Goal: Navigation & Orientation: Find specific page/section

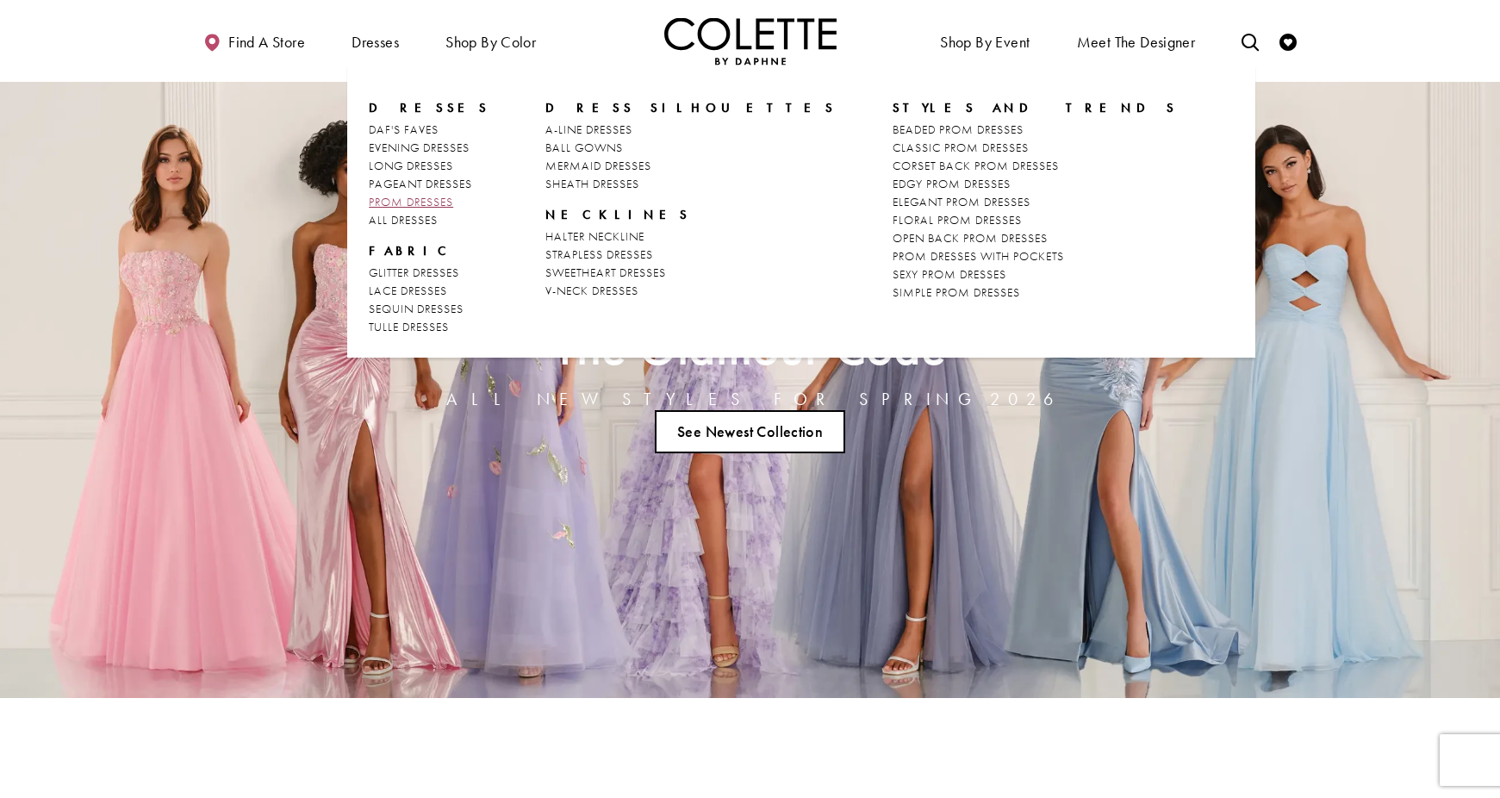
click at [426, 206] on span "PROM DRESSES" at bounding box center [411, 202] width 84 height 16
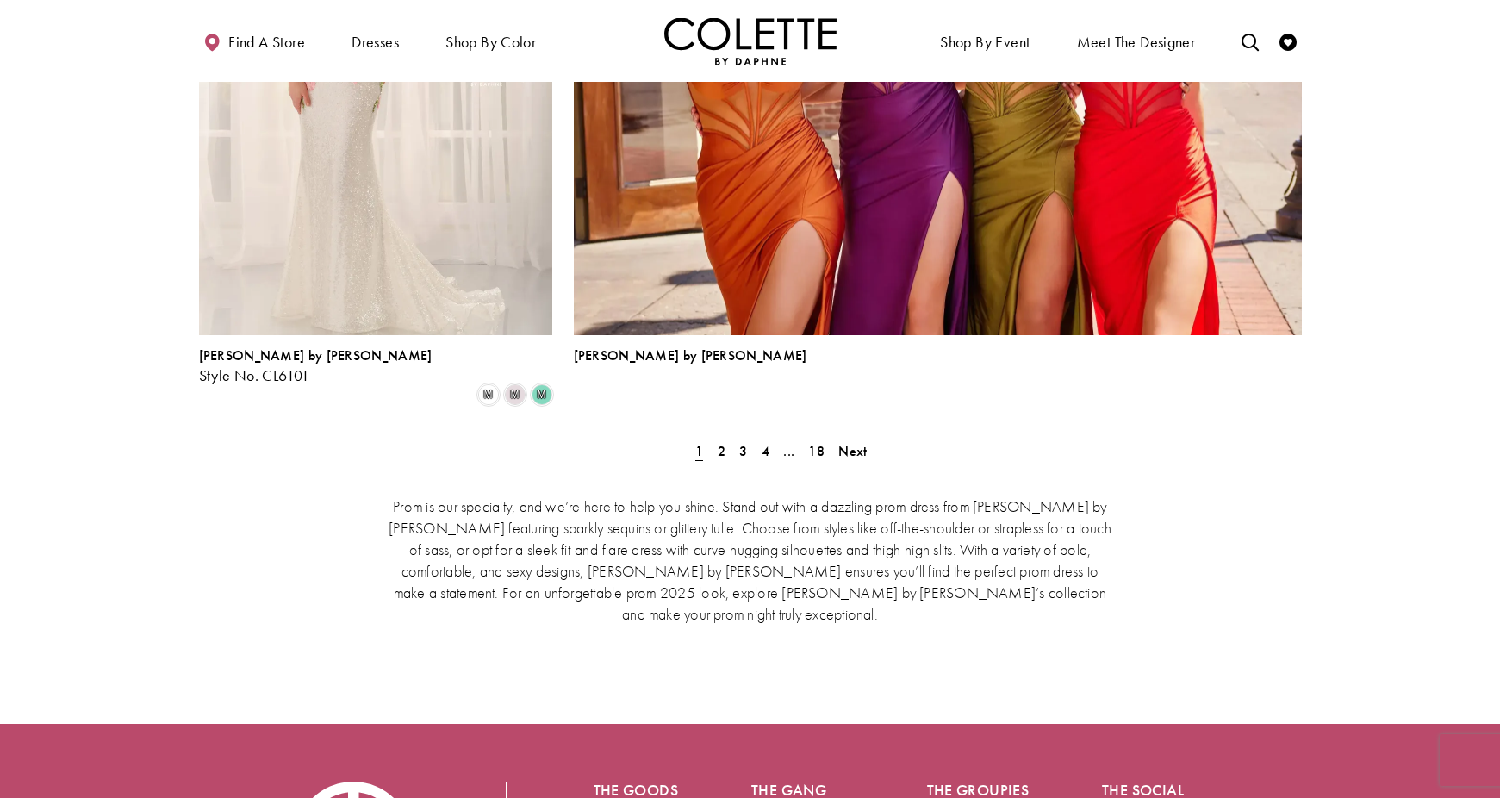
scroll to position [3976, 0]
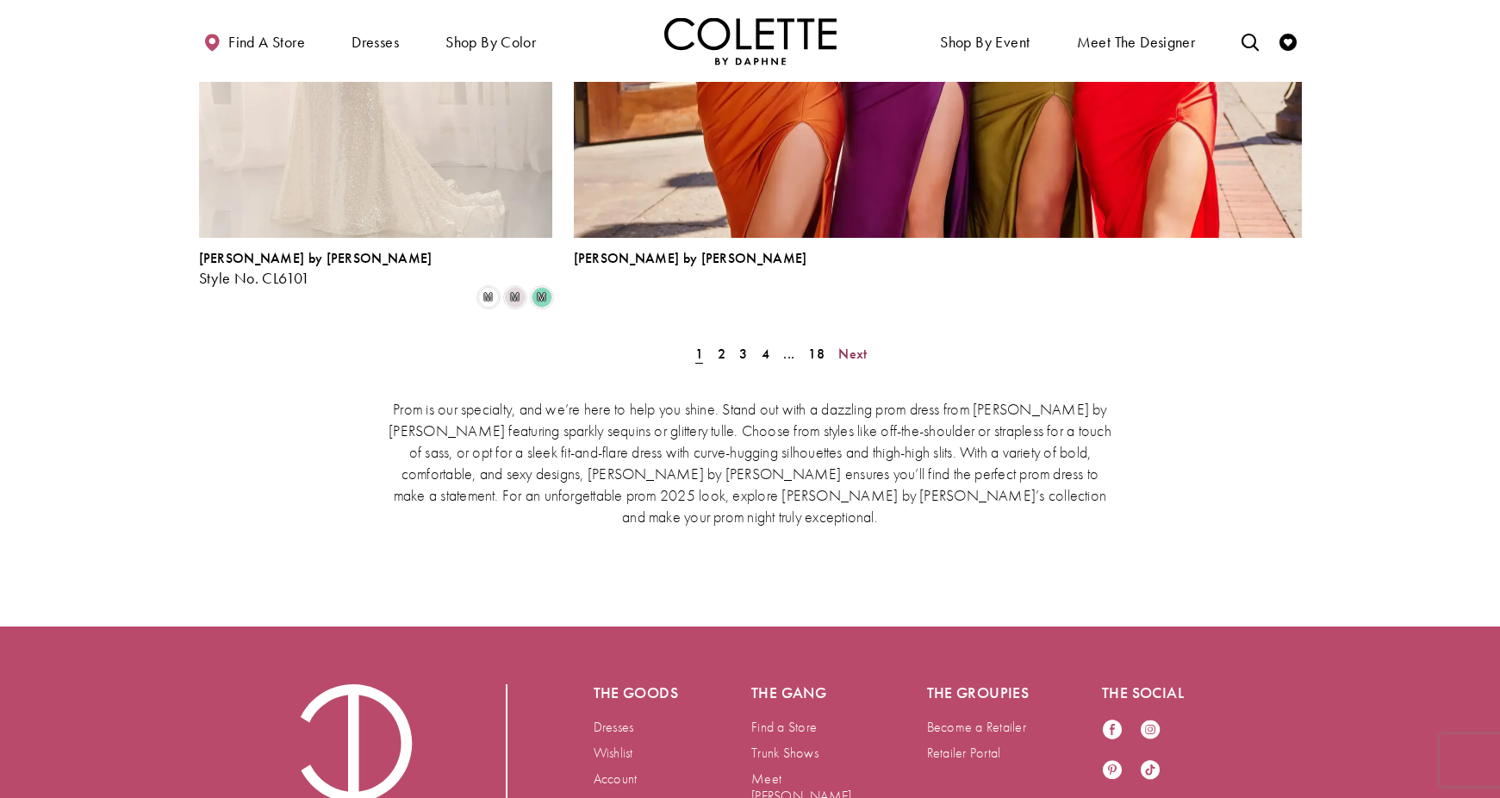
drag, startPoint x: 855, startPoint y: 228, endPoint x: 920, endPoint y: 252, distance: 69.5
click at [855, 345] on span "Next" at bounding box center [852, 354] width 28 height 18
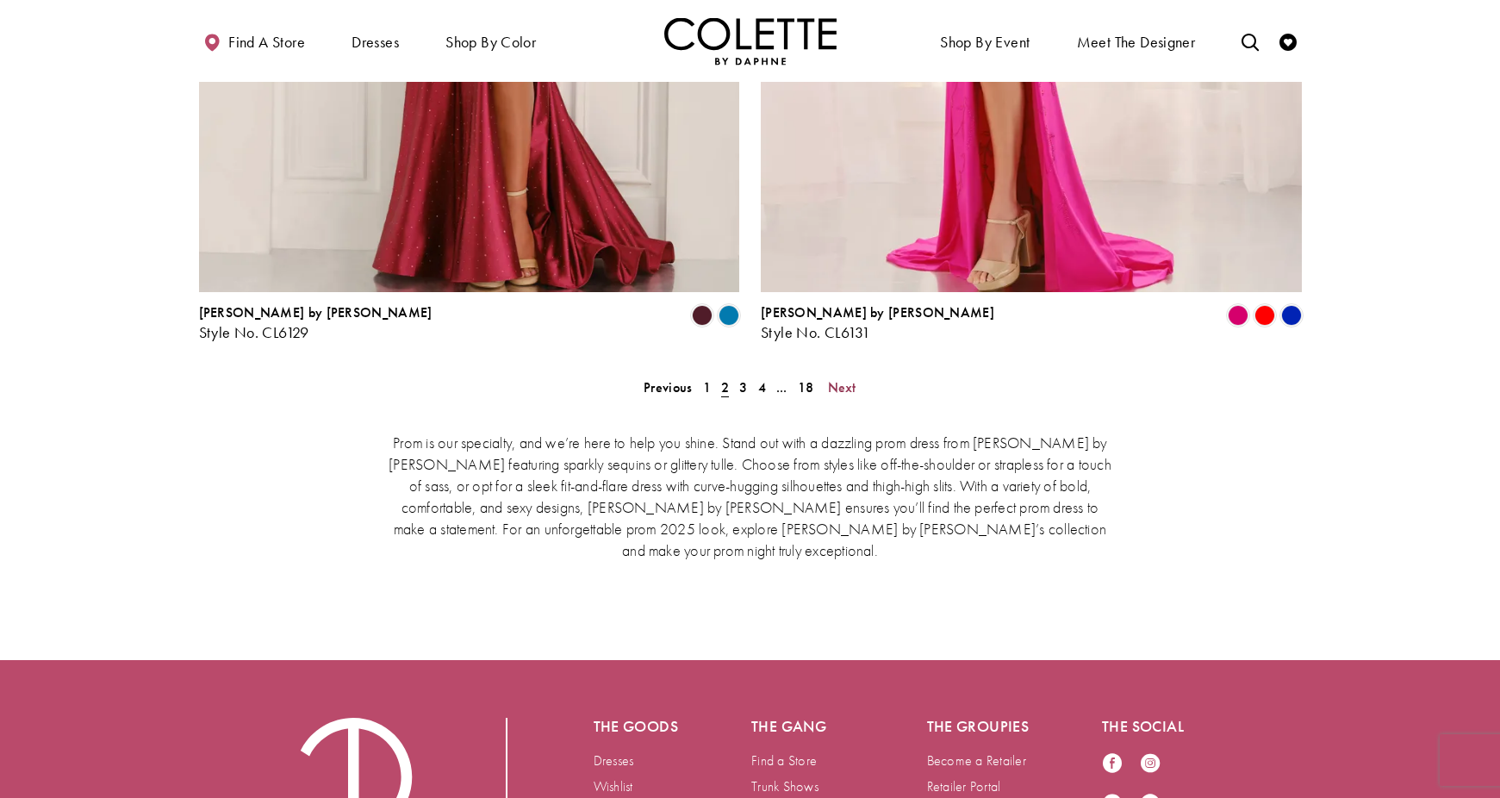
scroll to position [3634, 0]
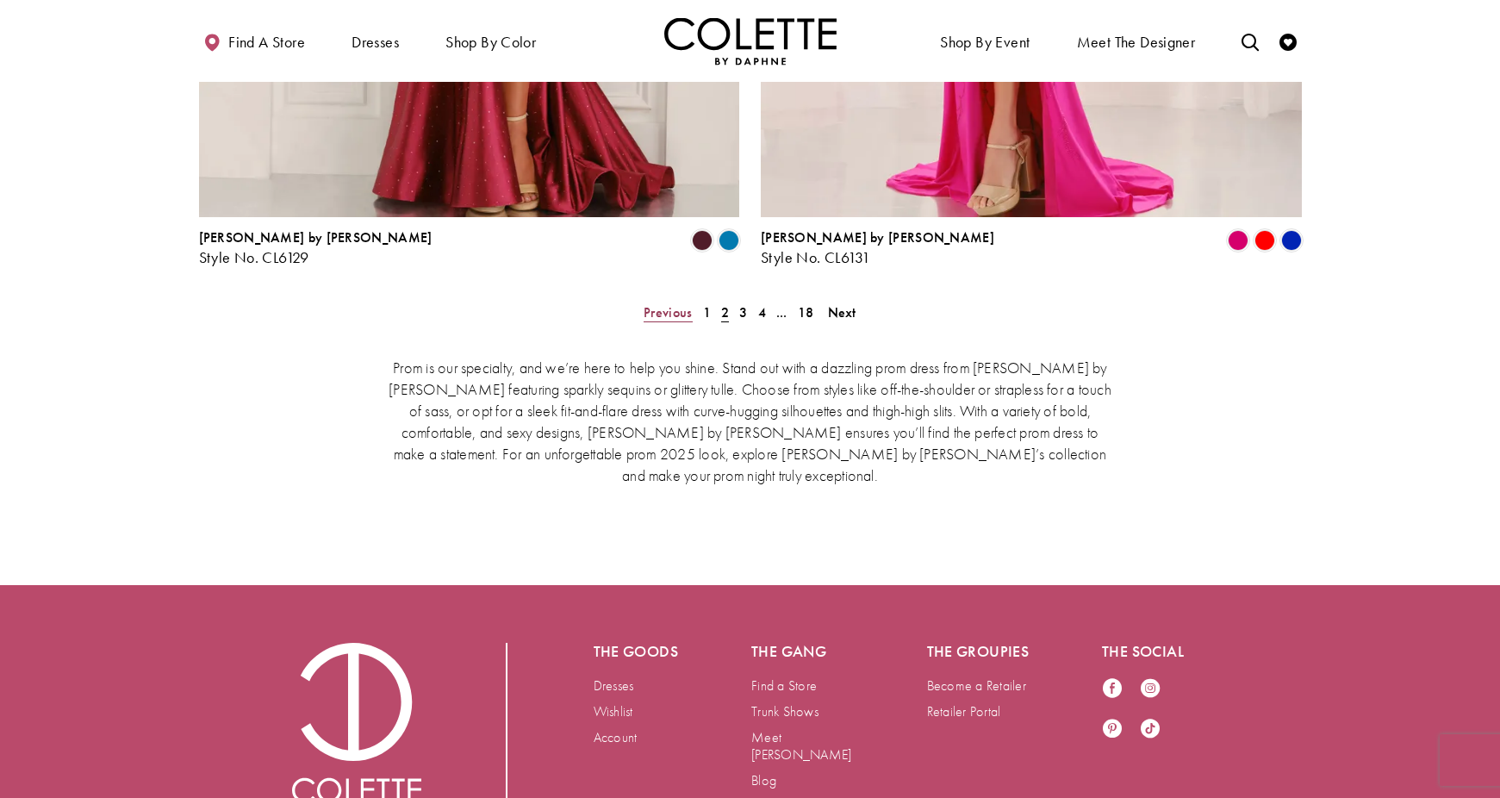
click at [665, 303] on span "Previous" at bounding box center [668, 312] width 48 height 18
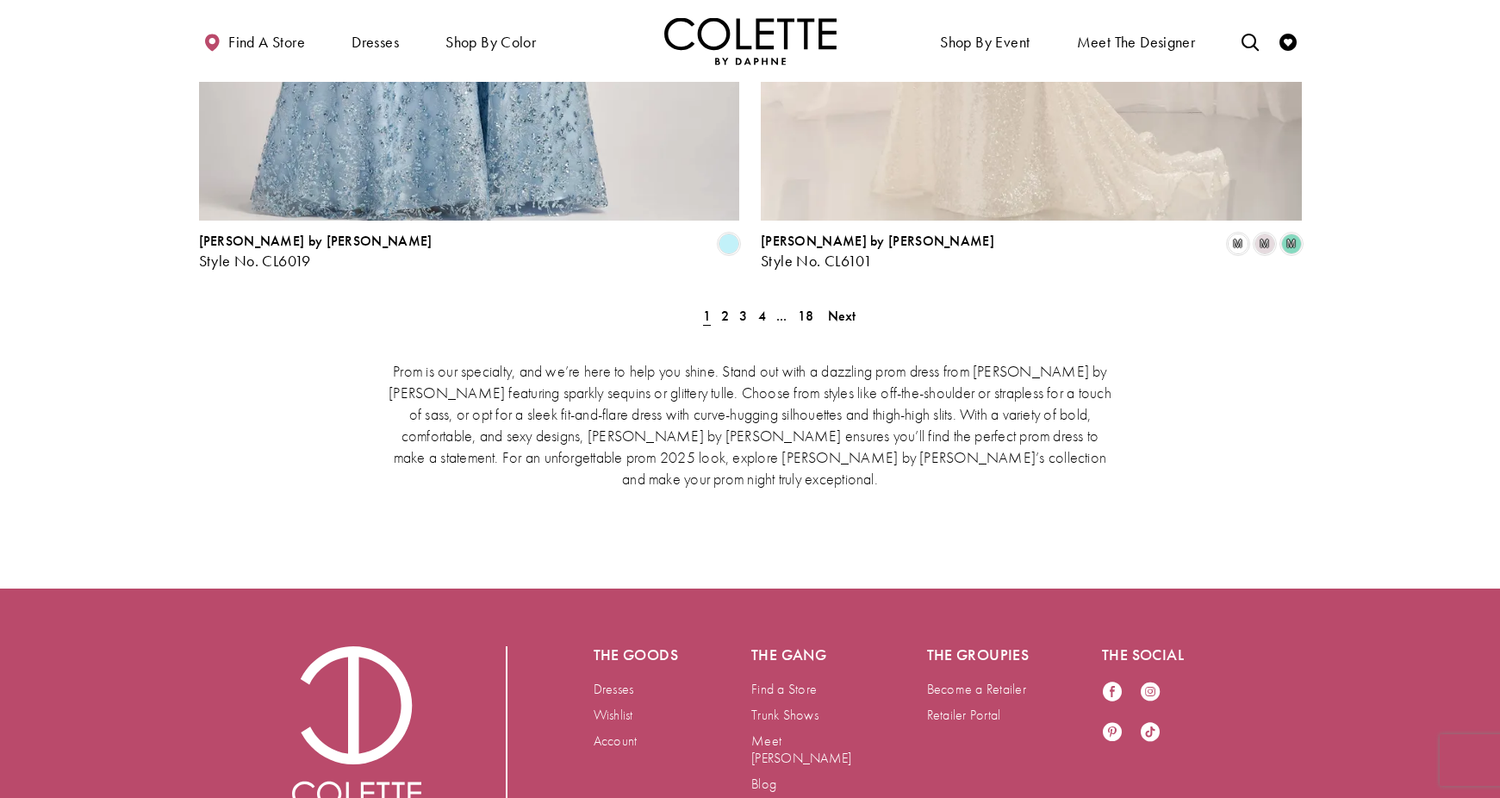
scroll to position [3634, 0]
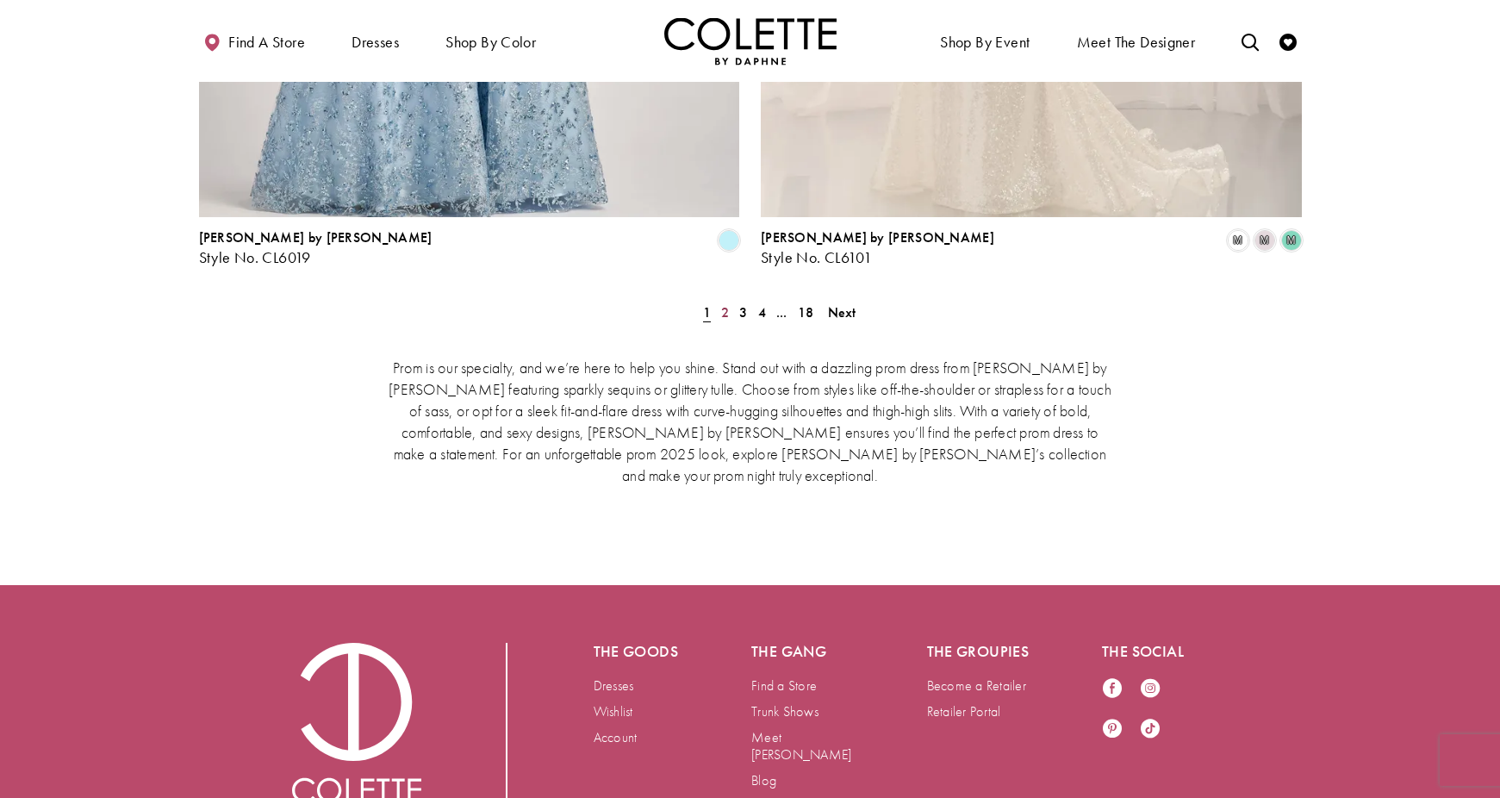
drag, startPoint x: 726, startPoint y: 233, endPoint x: 745, endPoint y: 238, distance: 19.6
click at [726, 303] on span "2" at bounding box center [725, 312] width 8 height 18
